Goal: Task Accomplishment & Management: Use online tool/utility

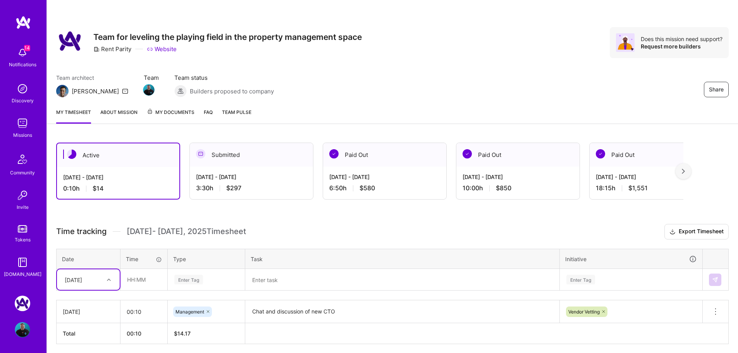
scroll to position [33, 0]
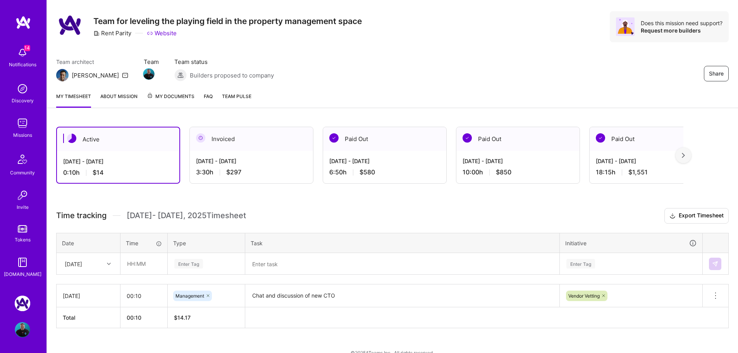
scroll to position [29, 0]
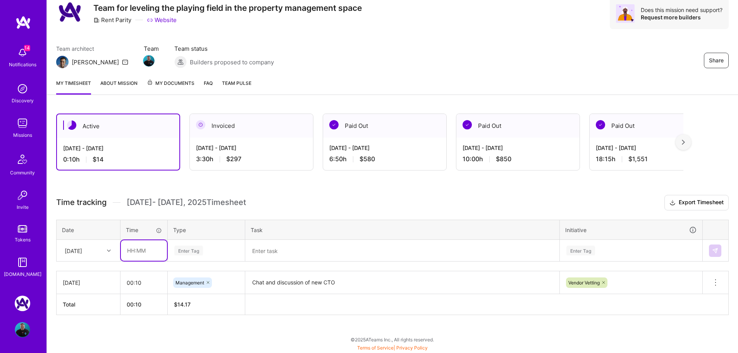
click at [144, 252] on input "text" at bounding box center [144, 250] width 46 height 21
type input "00:30"
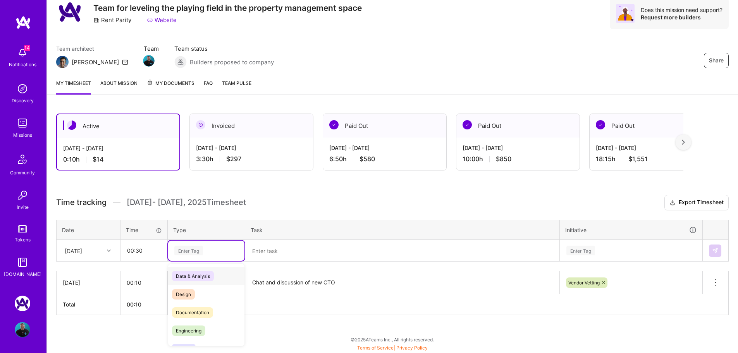
click at [204, 248] on div "Enter Tag" at bounding box center [205, 251] width 65 height 10
type input "ma"
click at [199, 273] on span "Management" at bounding box center [190, 276] width 36 height 10
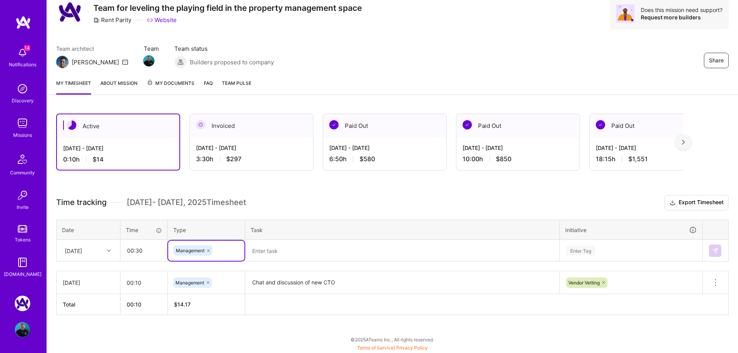
click at [263, 252] on textarea at bounding box center [402, 250] width 313 height 20
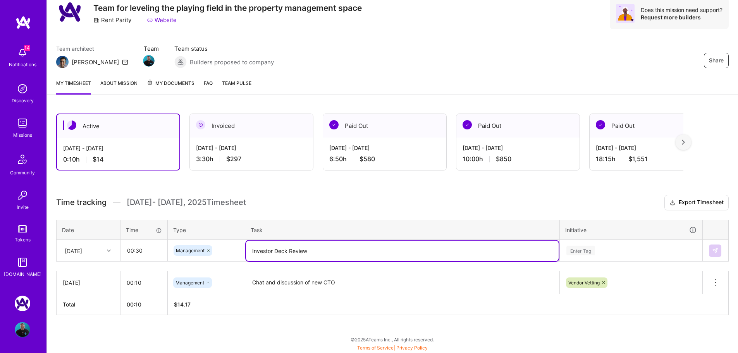
type textarea "Investor Deck Review"
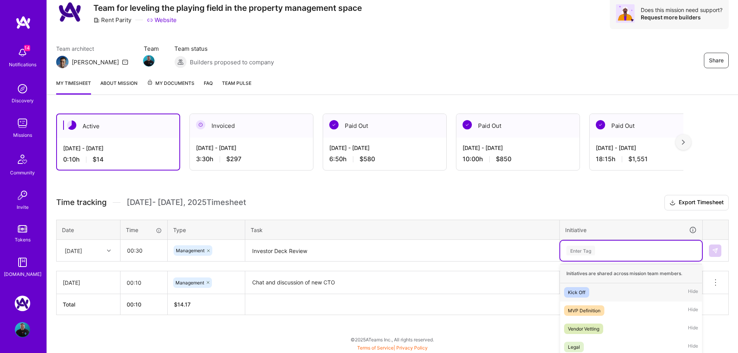
click at [605, 254] on div "option Kick Off focused, 1 of 5. 5 results available. Use Up and Down to choose…" at bounding box center [631, 250] width 142 height 20
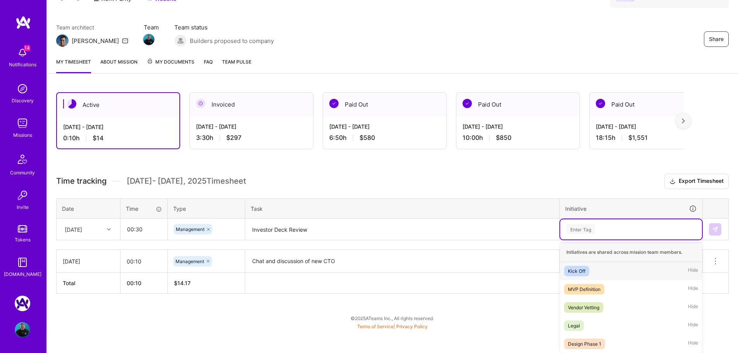
click at [600, 267] on div "Kick Off Hide" at bounding box center [631, 271] width 142 height 18
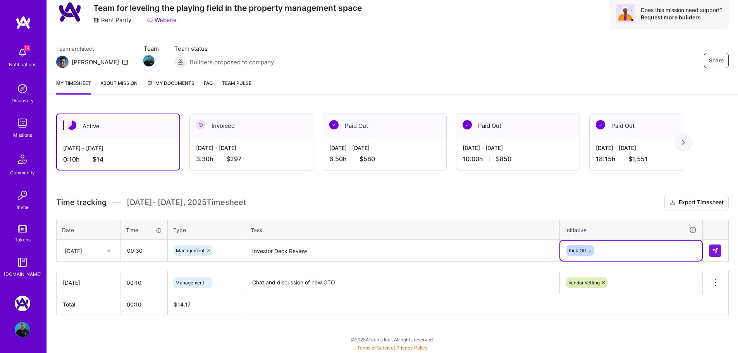
scroll to position [29, 0]
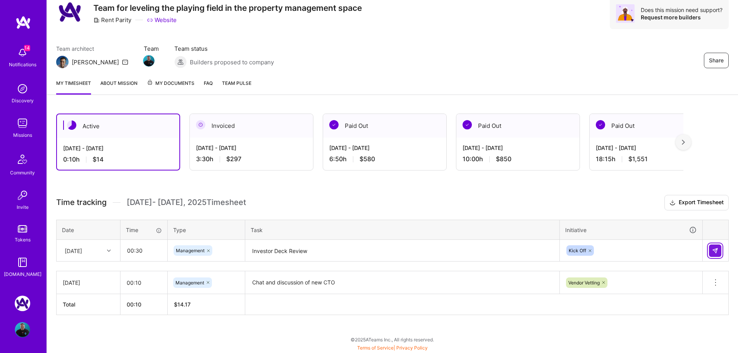
click at [716, 248] on img at bounding box center [715, 250] width 6 height 6
